Goal: Navigation & Orientation: Go to known website

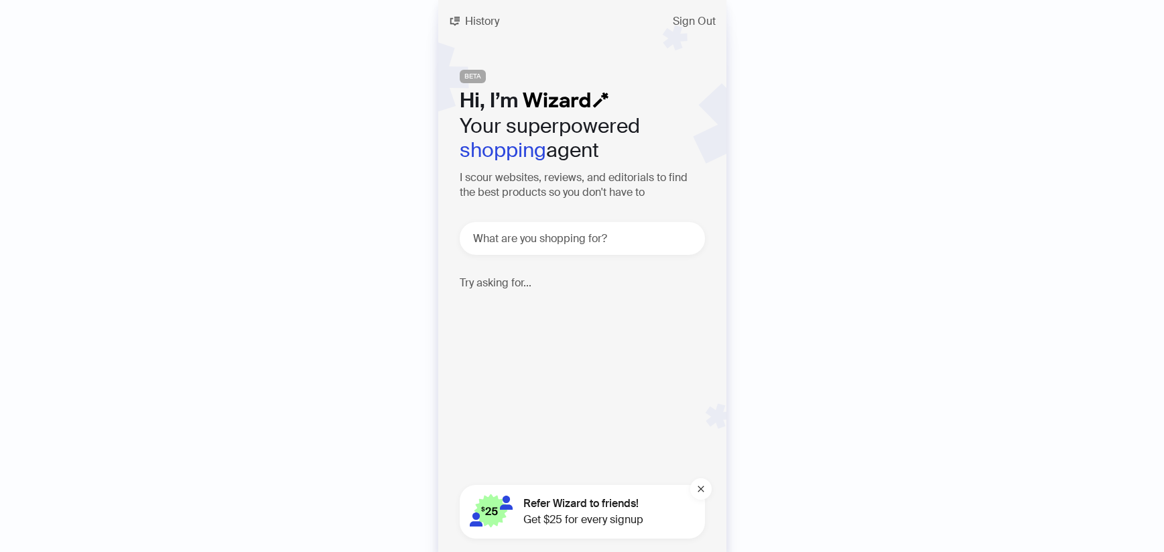
scroll to position [2831, 0]
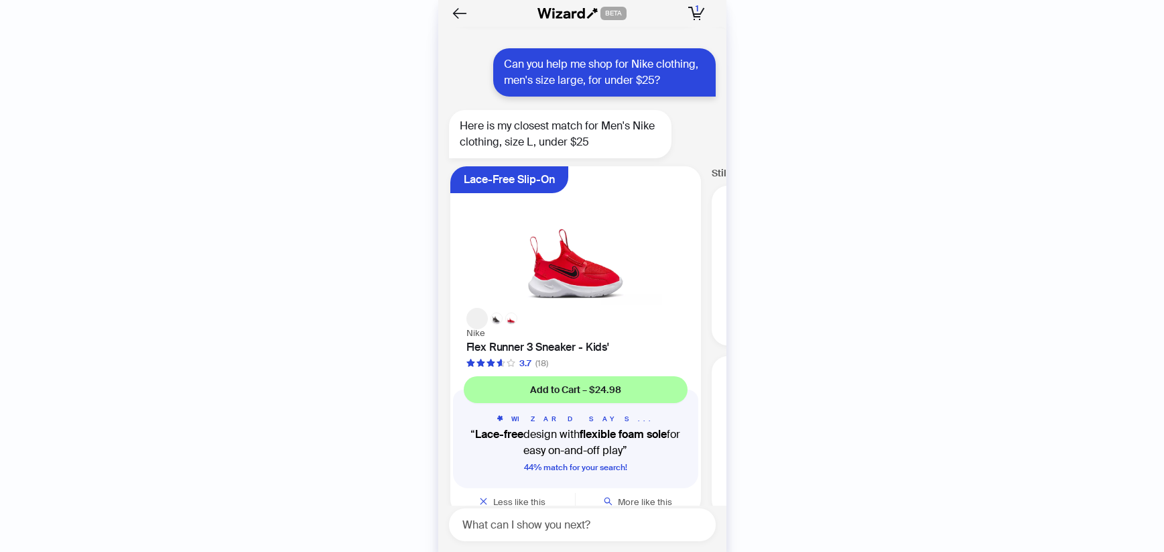
scroll to position [2831, 0]
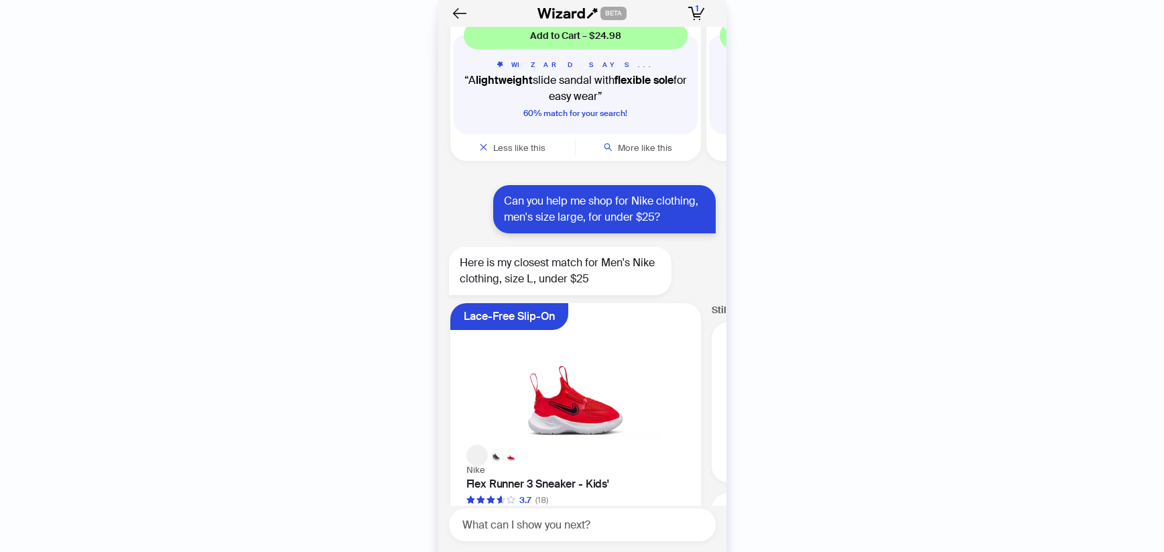
scroll to position [2831, 0]
